Goal: Task Accomplishment & Management: Use online tool/utility

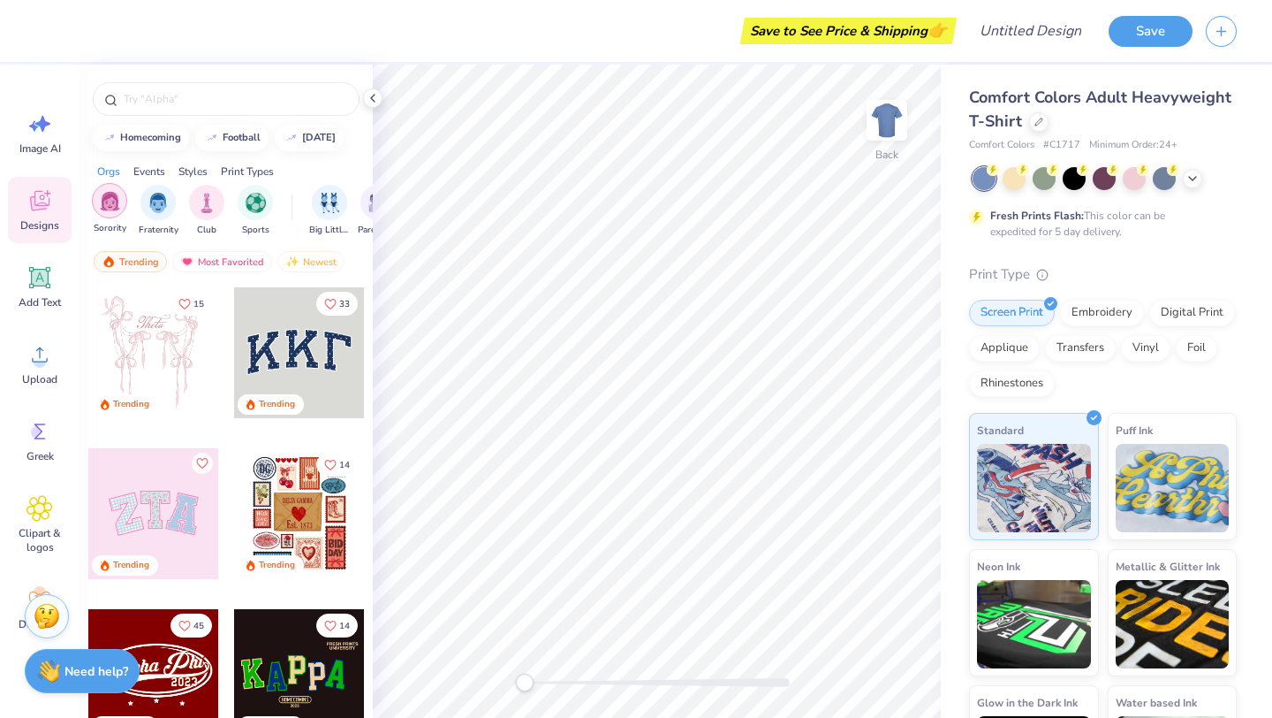
click at [107, 207] on img "filter for Sorority" at bounding box center [110, 201] width 20 height 20
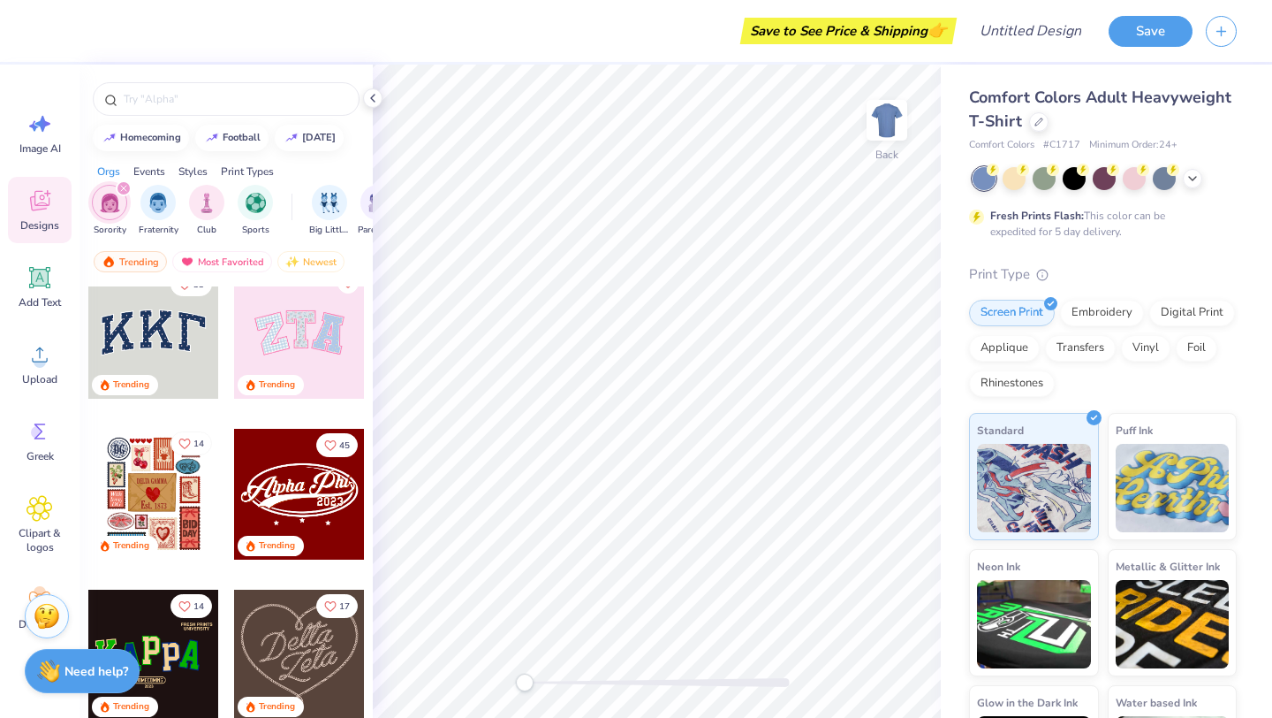
scroll to position [22, 0]
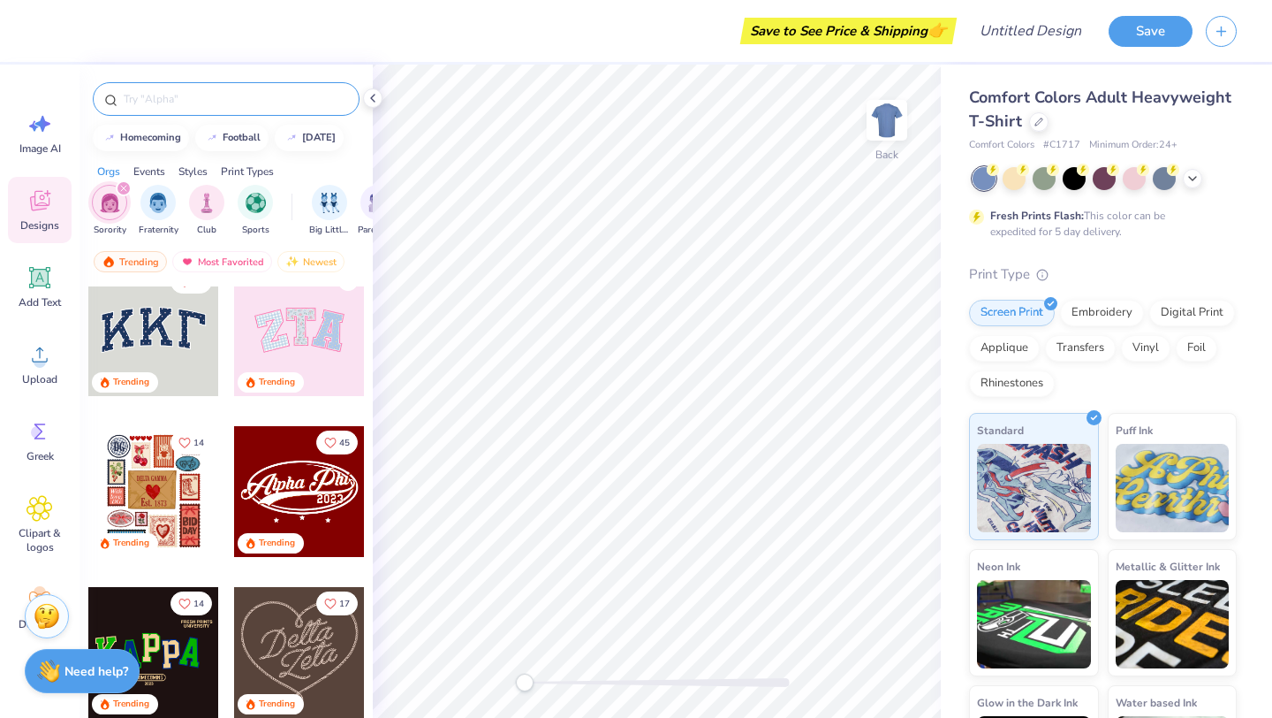
click at [186, 90] on input "text" at bounding box center [235, 99] width 226 height 18
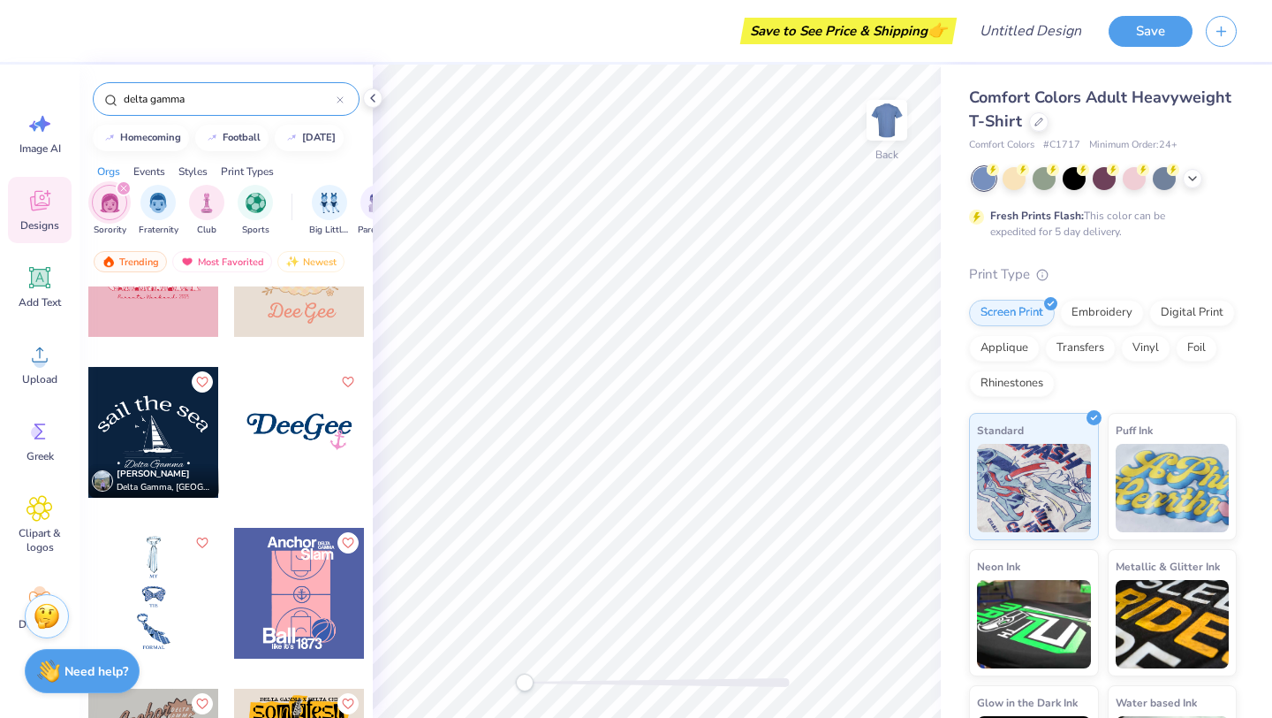
scroll to position [2816, 0]
type input "delta gamma"
click at [39, 277] on icon at bounding box center [40, 278] width 17 height 17
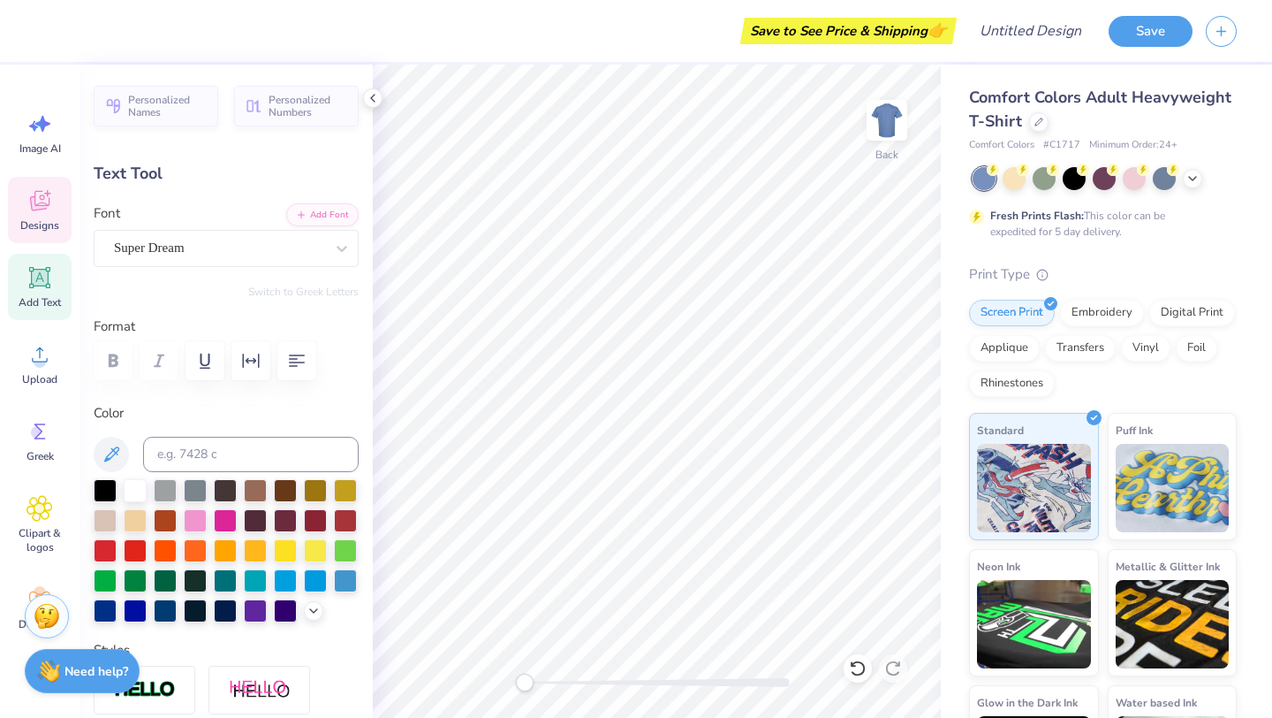
click at [37, 214] on div "Designs" at bounding box center [40, 210] width 64 height 66
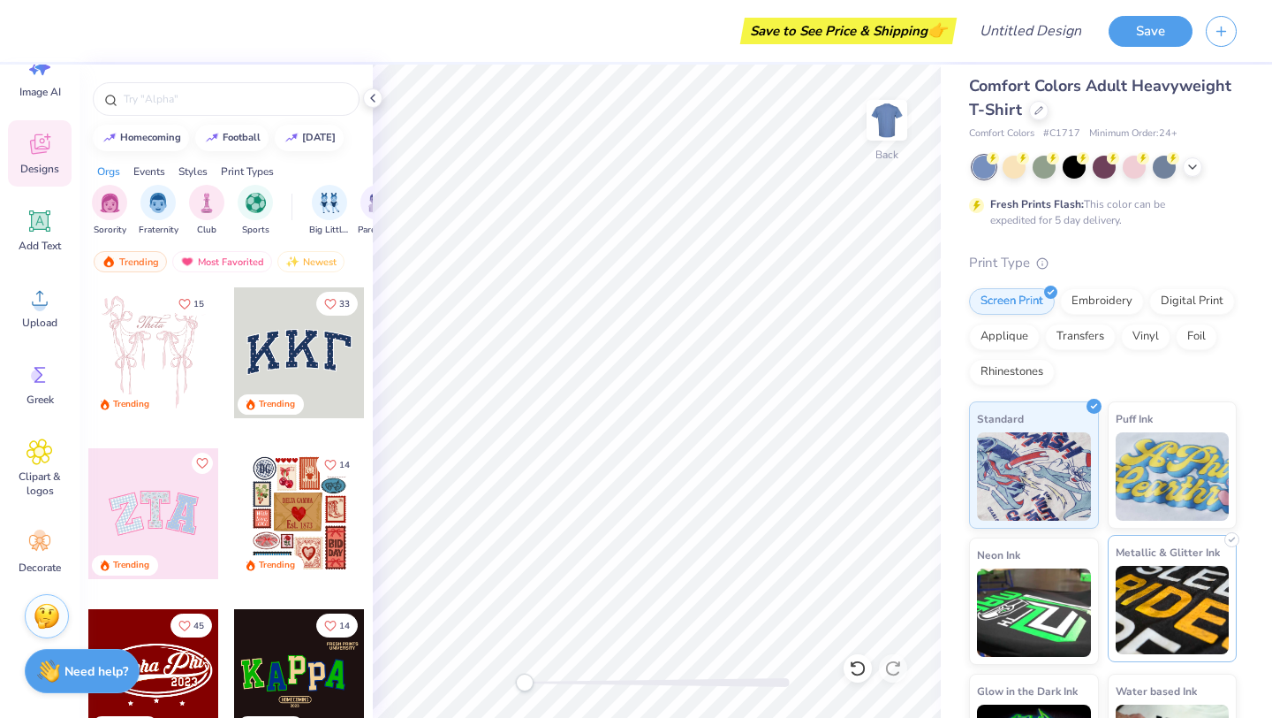
scroll to position [0, 0]
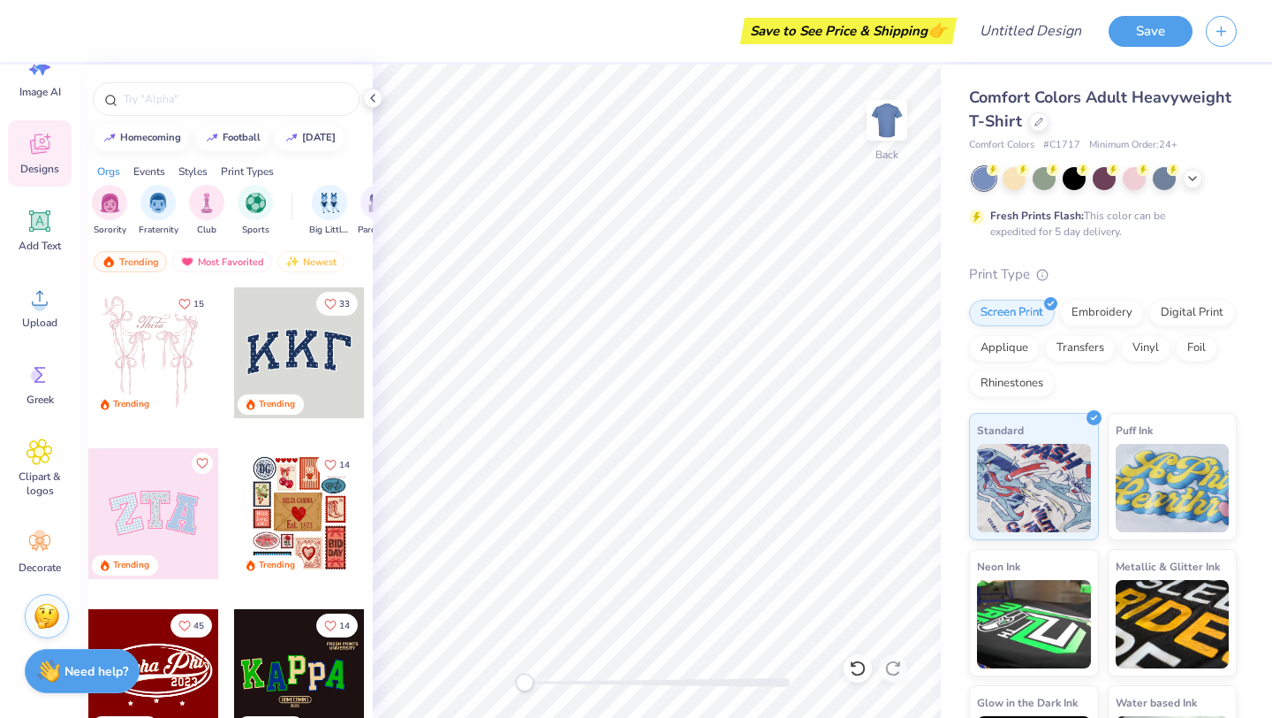
click at [185, 172] on div "Styles" at bounding box center [192, 171] width 29 height 16
click at [253, 208] on img "filter for Varsity" at bounding box center [256, 201] width 20 height 20
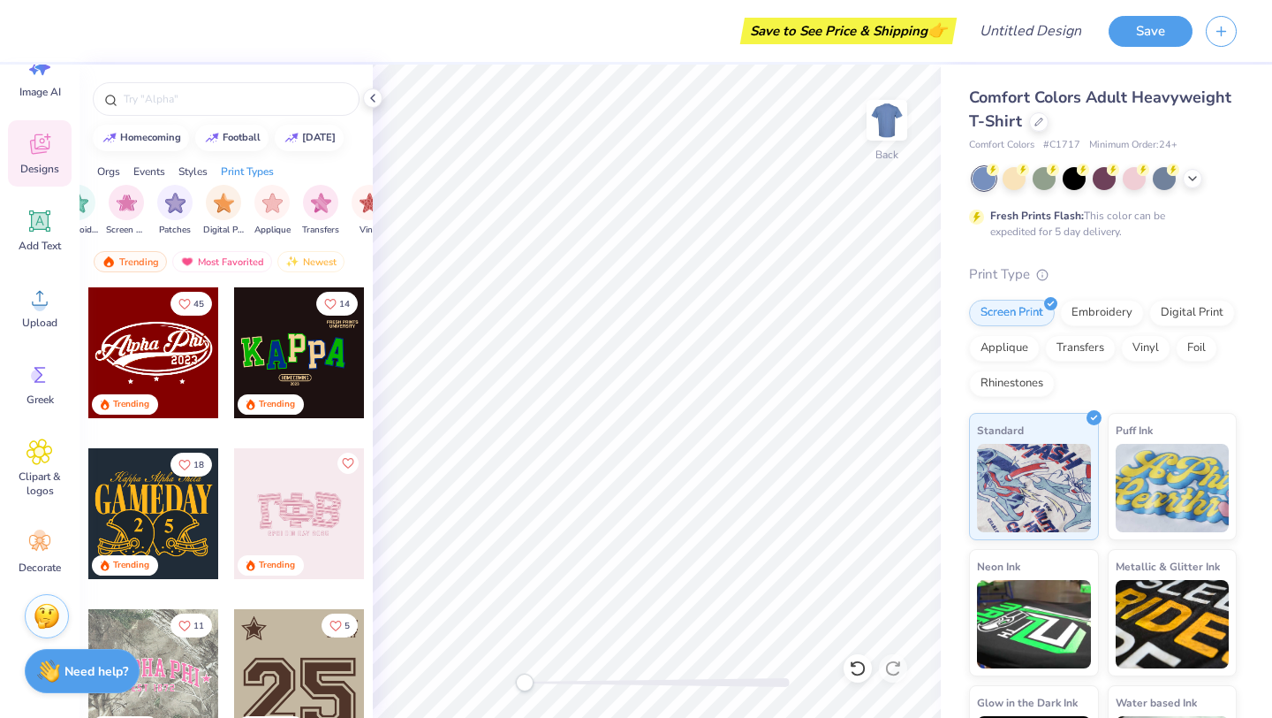
scroll to position [0, 1496]
